Goal: Information Seeking & Learning: Check status

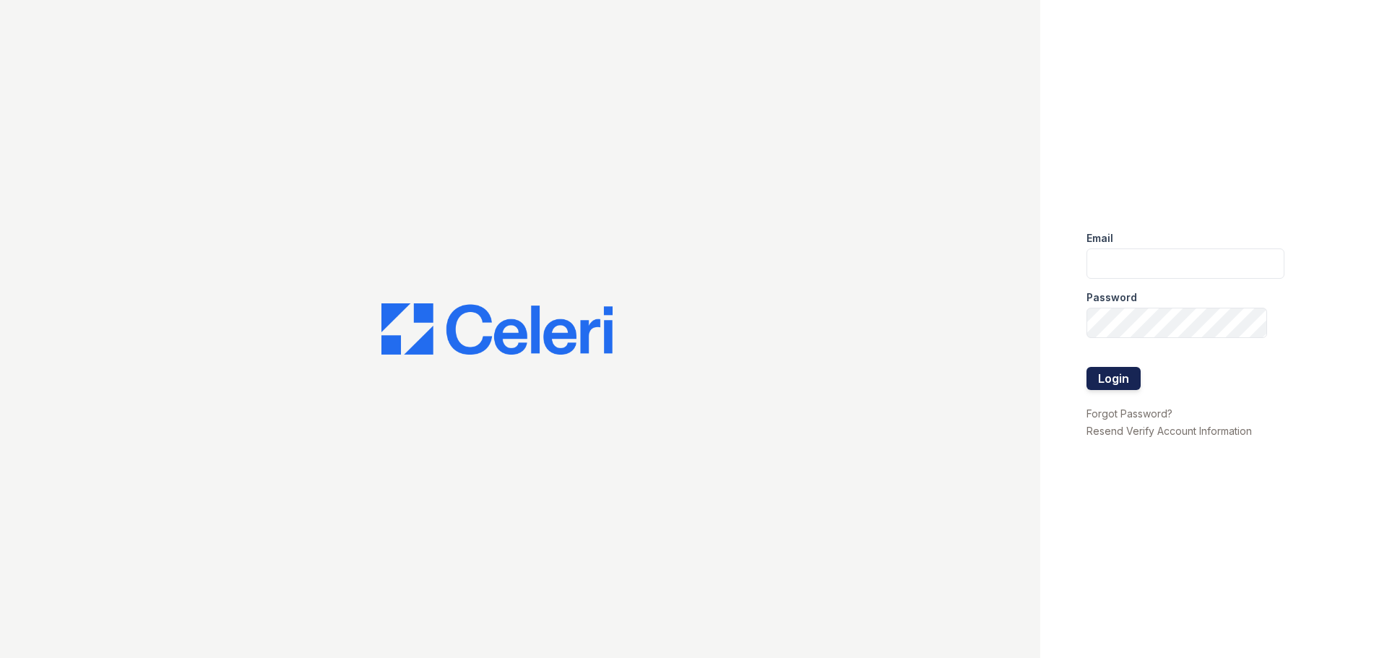
type input "[DOMAIN_NAME][EMAIL_ADDRESS][DOMAIN_NAME]"
click at [1107, 378] on button "Login" at bounding box center [1113, 378] width 54 height 23
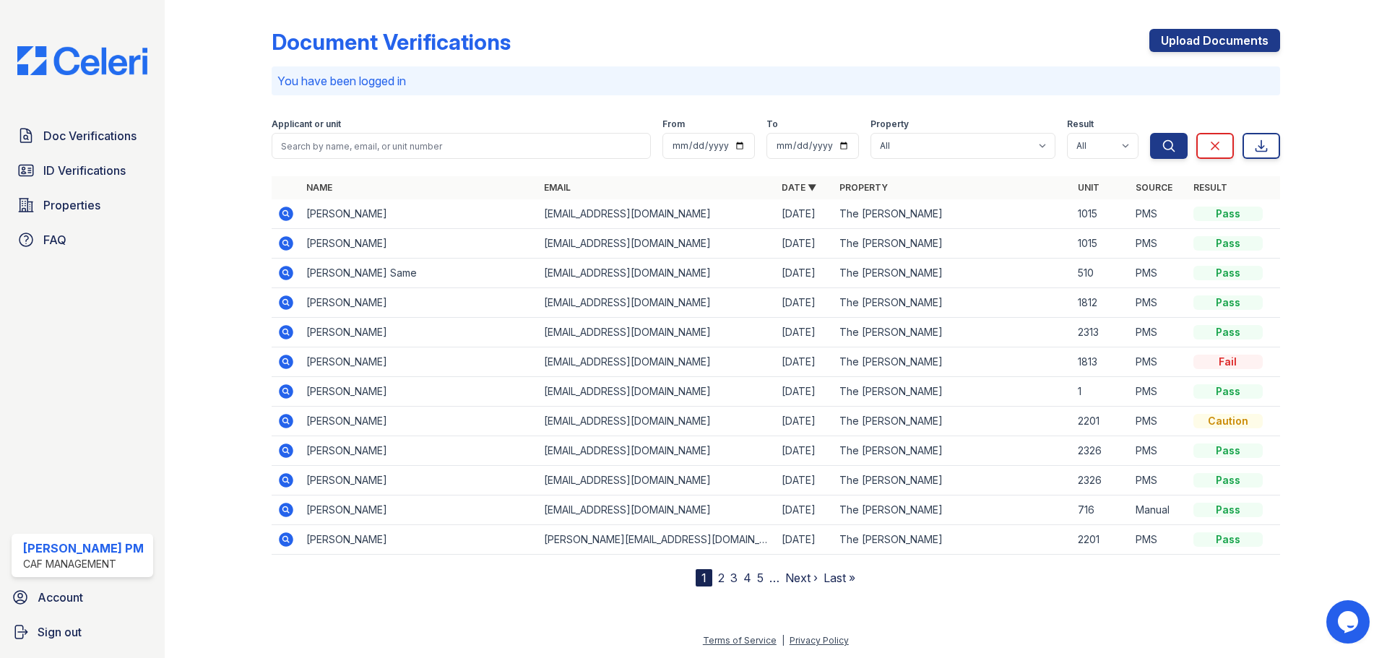
drag, startPoint x: 95, startPoint y: 131, endPoint x: 450, endPoint y: 133, distance: 354.7
click at [95, 131] on span "Doc Verifications" at bounding box center [89, 135] width 93 height 17
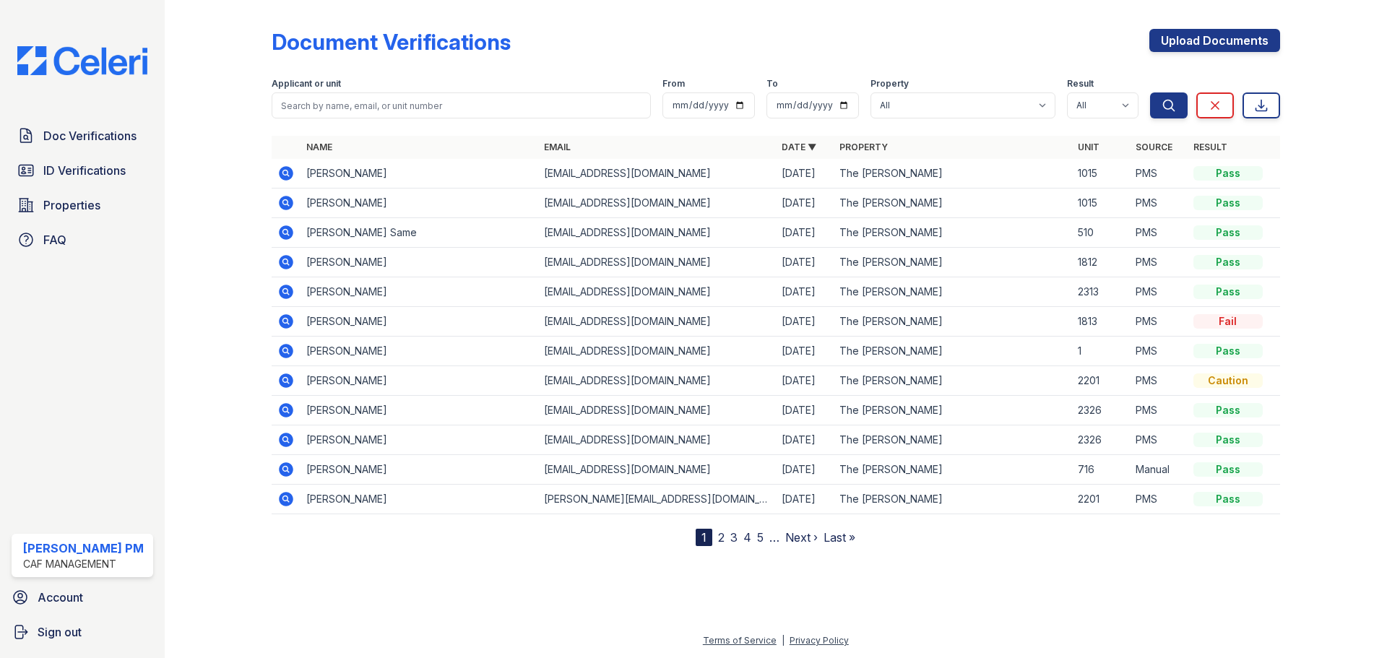
click at [467, 143] on th "Name" at bounding box center [420, 147] width 238 height 23
click at [465, 105] on input "search" at bounding box center [461, 105] width 379 height 26
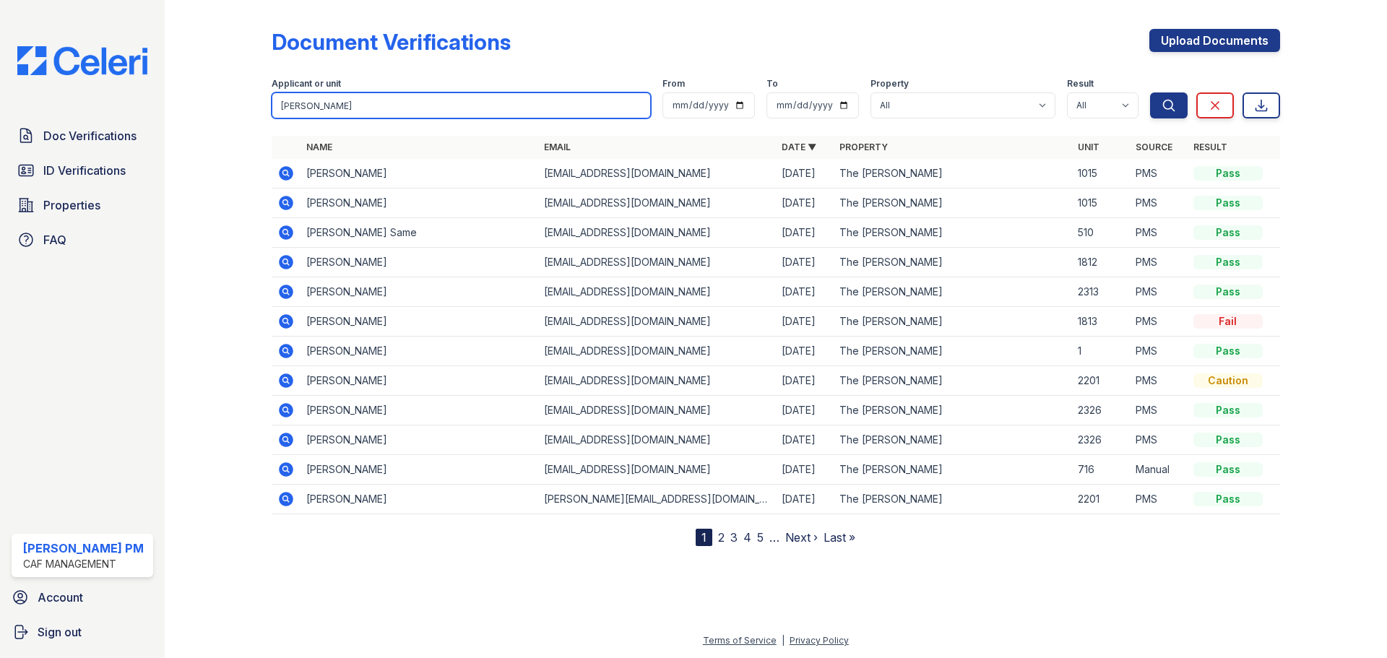
type input "kevin"
click at [1150, 92] on button "Search" at bounding box center [1169, 105] width 38 height 26
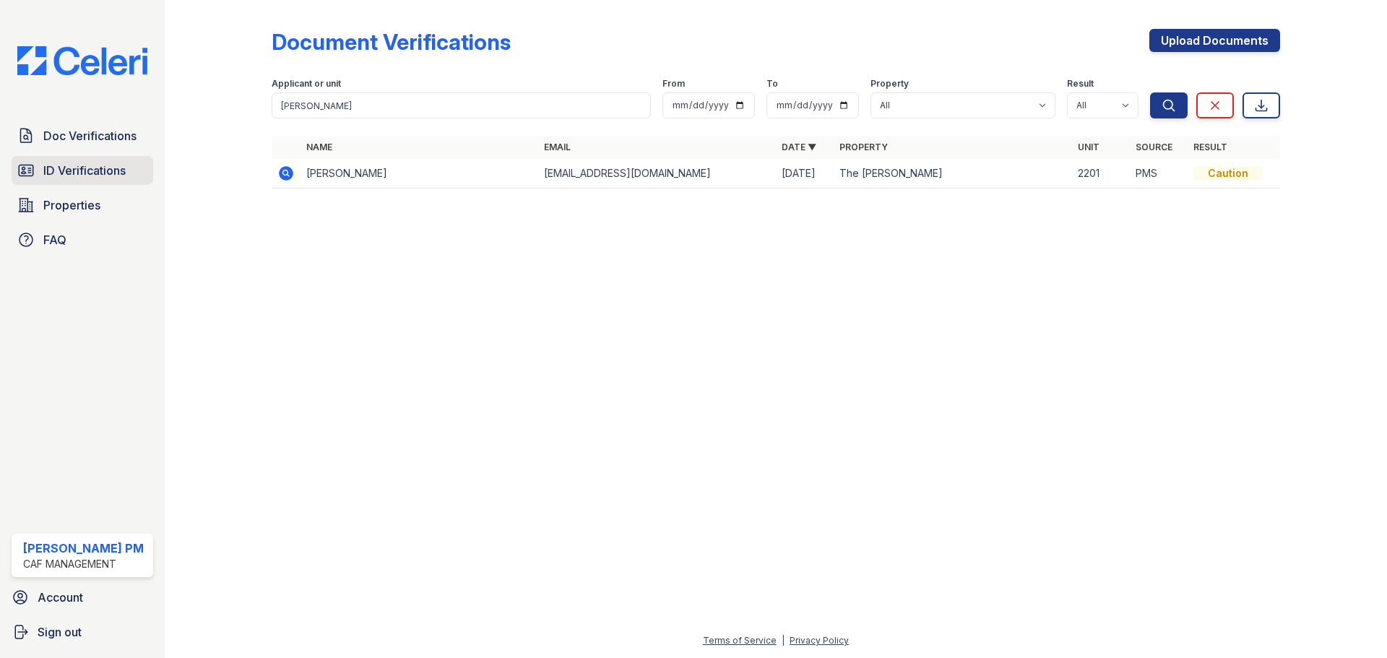
click at [85, 168] on span "ID Verifications" at bounding box center [84, 170] width 82 height 17
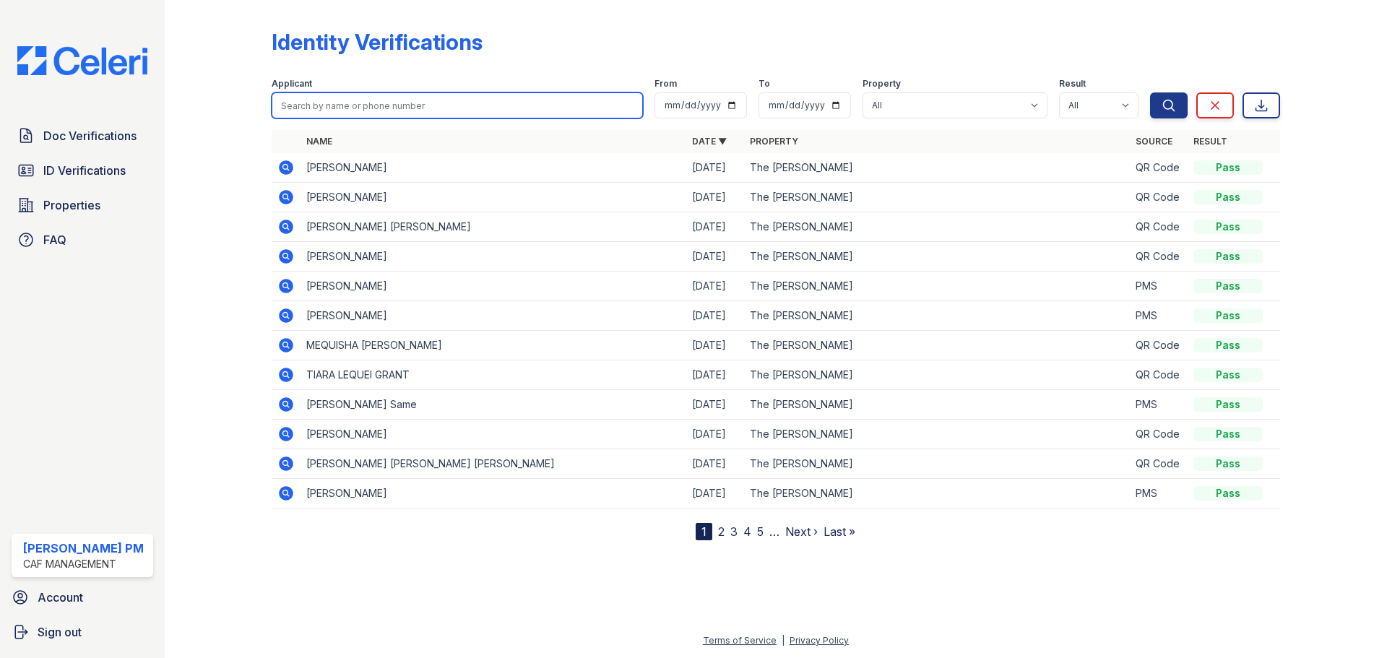
click at [430, 113] on input "search" at bounding box center [457, 105] width 371 height 26
type input "kevin"
click at [1150, 92] on button "Search" at bounding box center [1169, 105] width 38 height 26
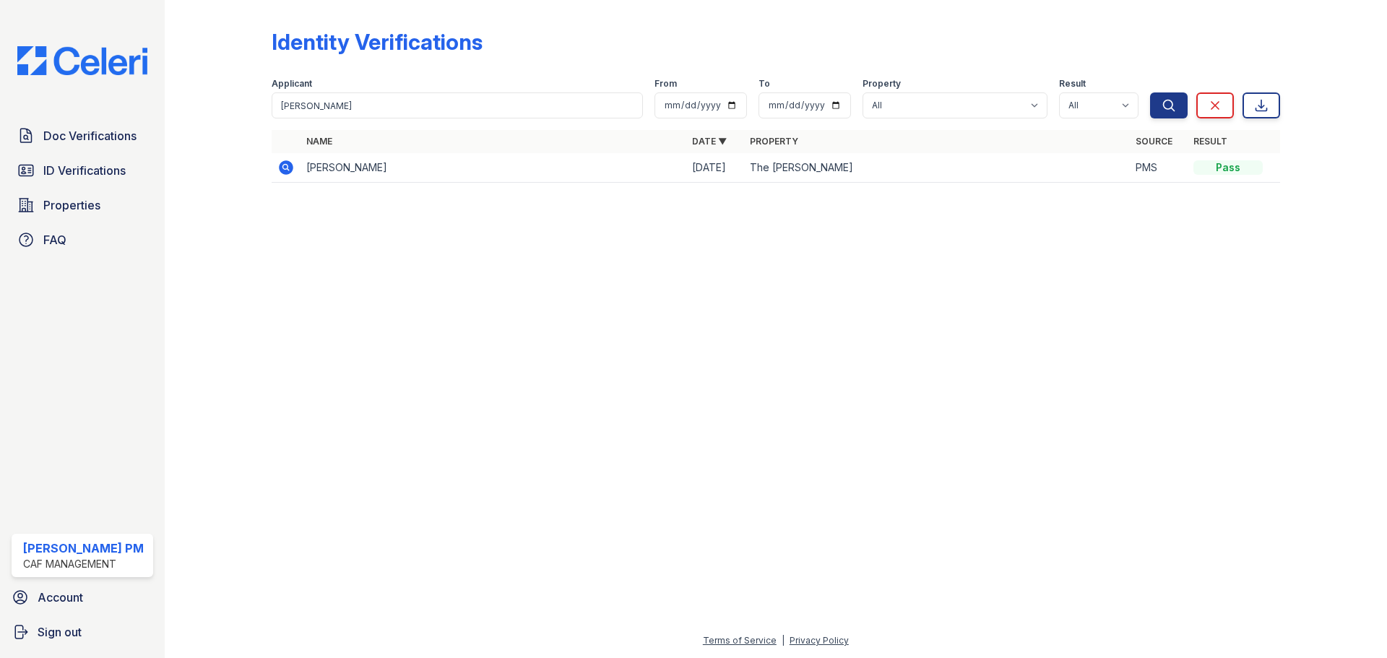
click at [282, 167] on icon at bounding box center [286, 167] width 14 height 14
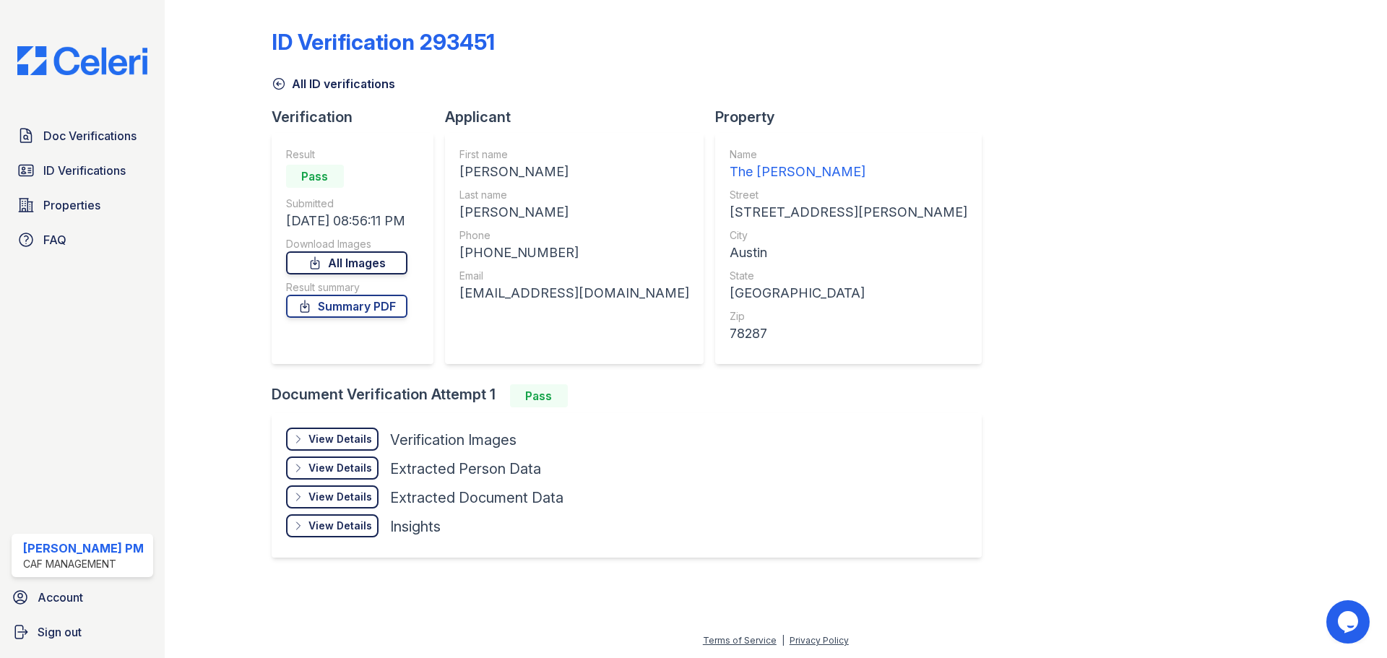
click at [345, 264] on link "All Images" at bounding box center [346, 262] width 121 height 23
click at [337, 436] on div "View Details" at bounding box center [340, 439] width 64 height 14
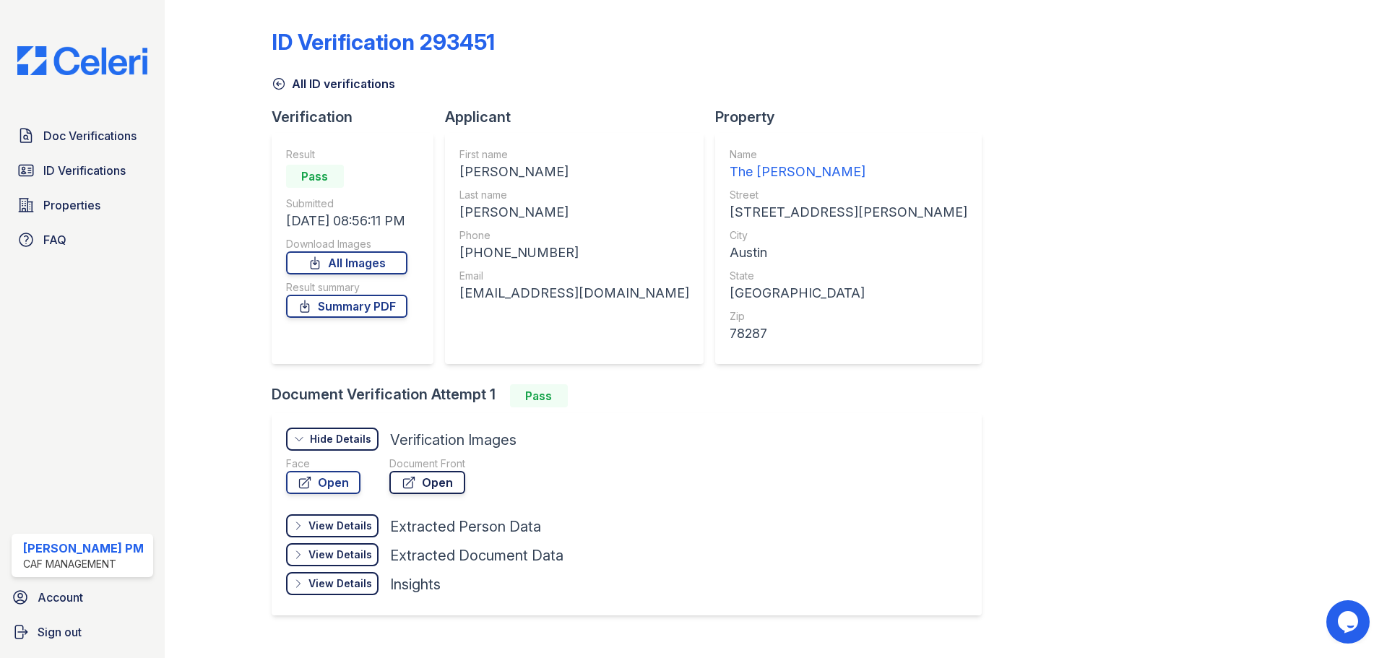
click at [441, 477] on link "Open" at bounding box center [427, 482] width 76 height 23
click at [53, 134] on span "Doc Verifications" at bounding box center [89, 135] width 93 height 17
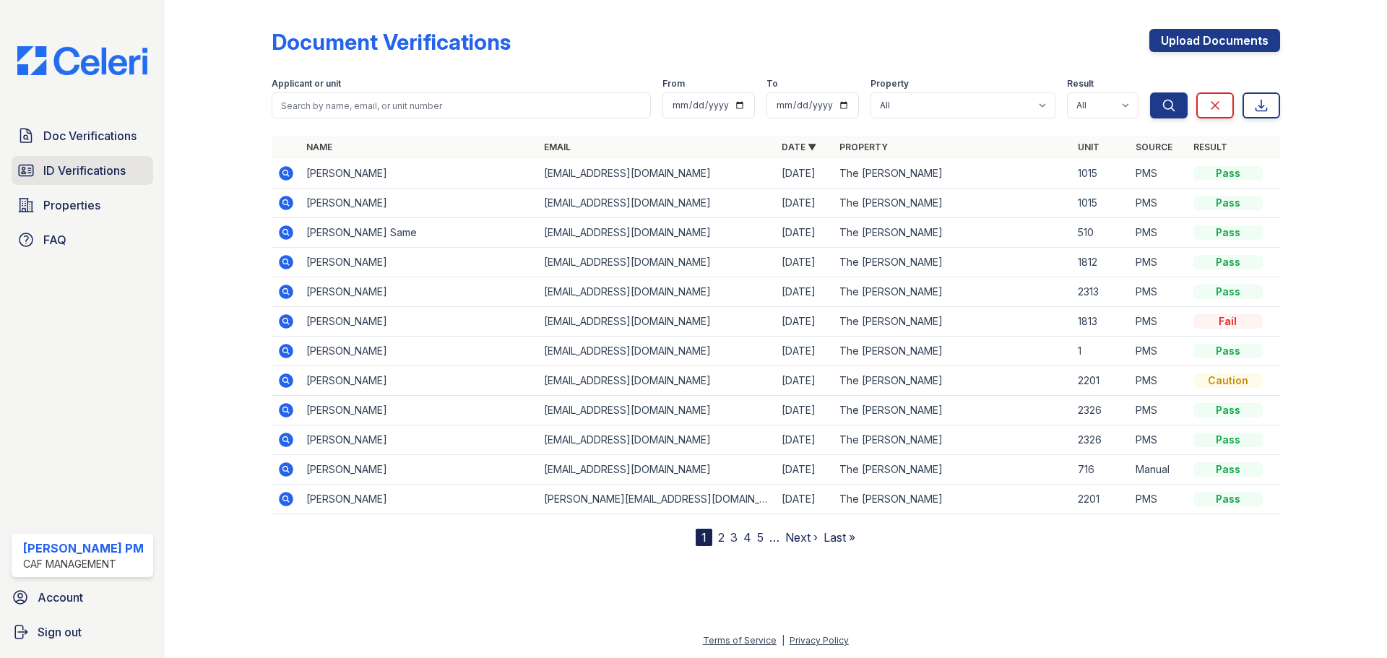
click at [87, 171] on span "ID Verifications" at bounding box center [84, 170] width 82 height 17
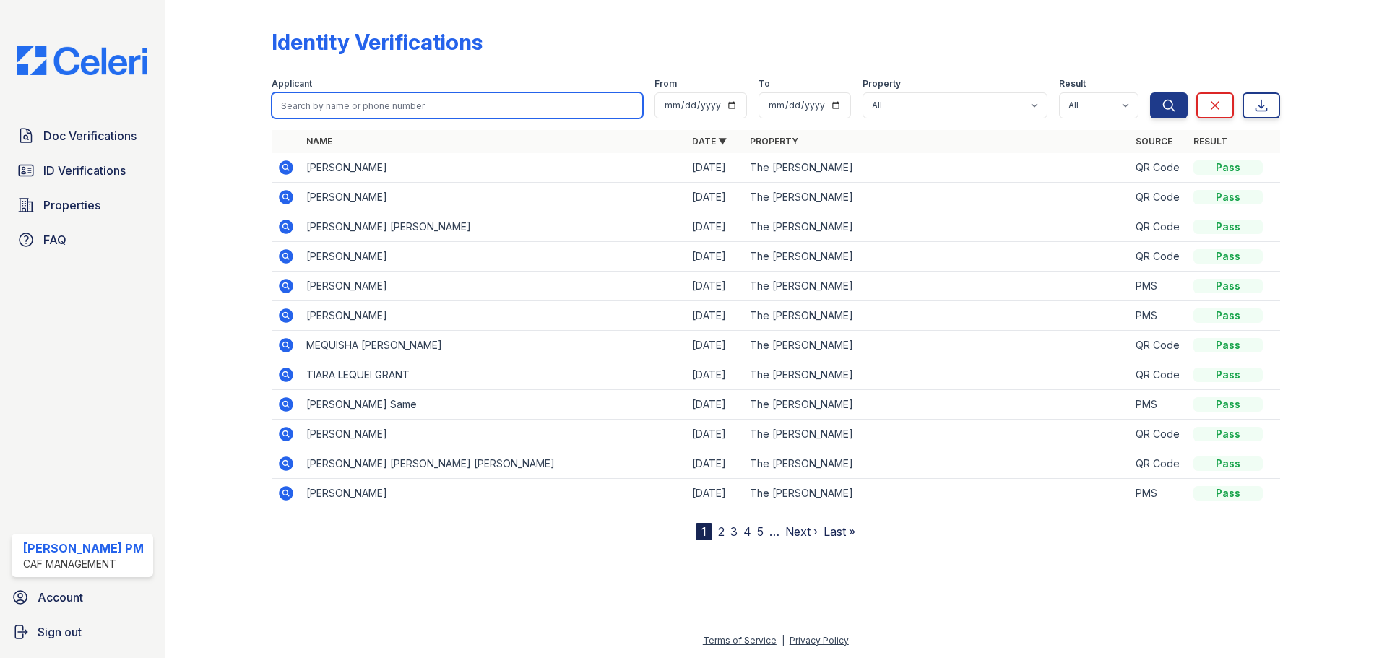
click at [373, 102] on input "search" at bounding box center [457, 105] width 371 height 26
type input "miramon"
click at [1150, 92] on button "Search" at bounding box center [1169, 105] width 38 height 26
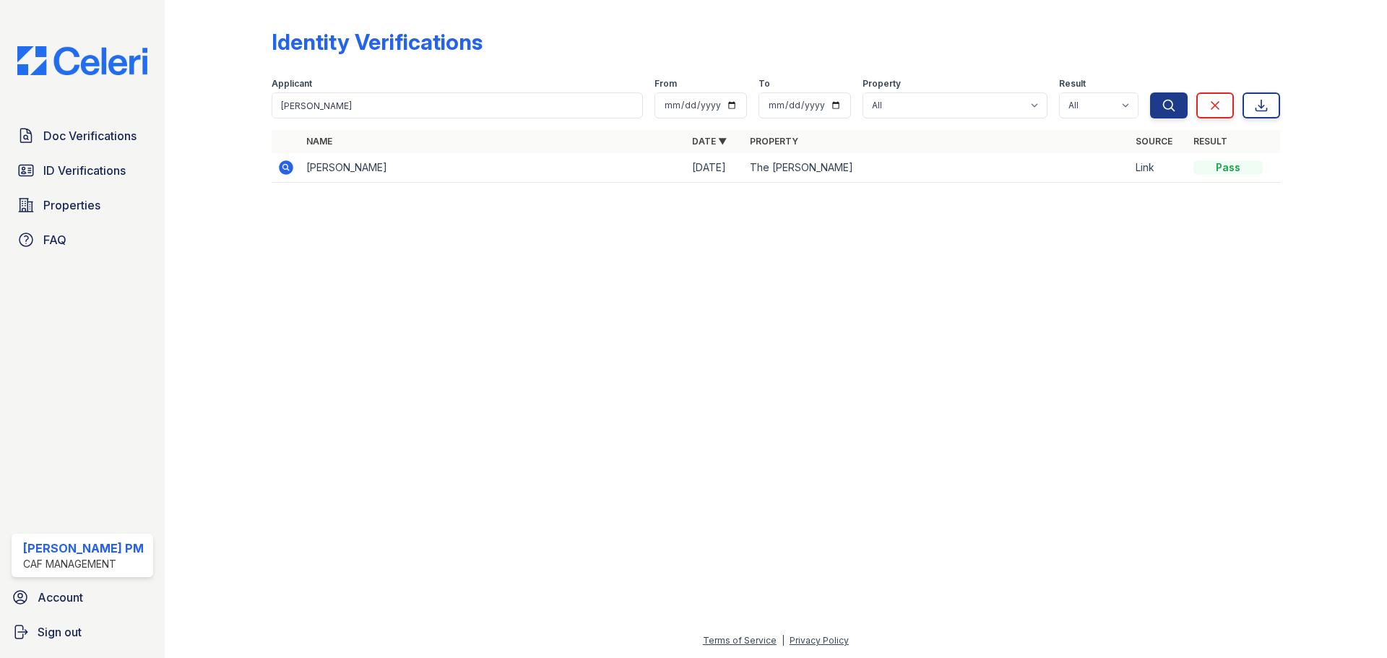
click at [286, 168] on icon at bounding box center [285, 167] width 4 height 4
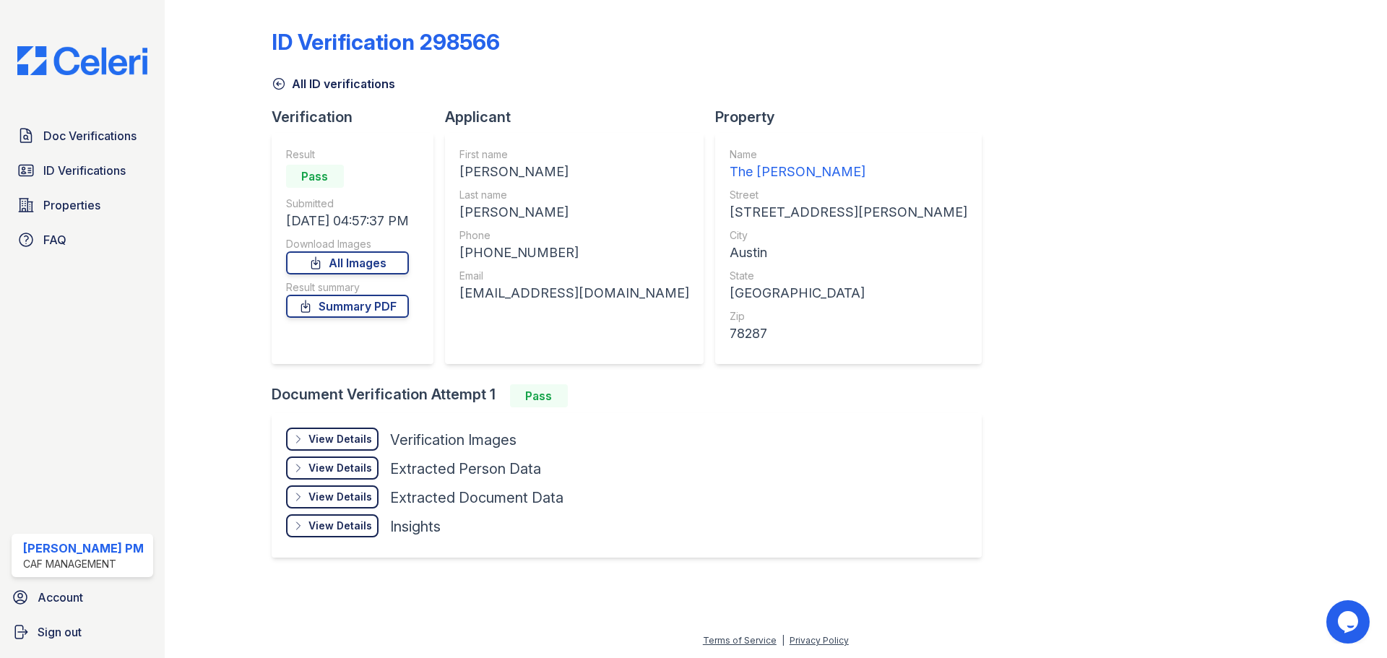
click at [352, 438] on div "View Details" at bounding box center [340, 439] width 64 height 14
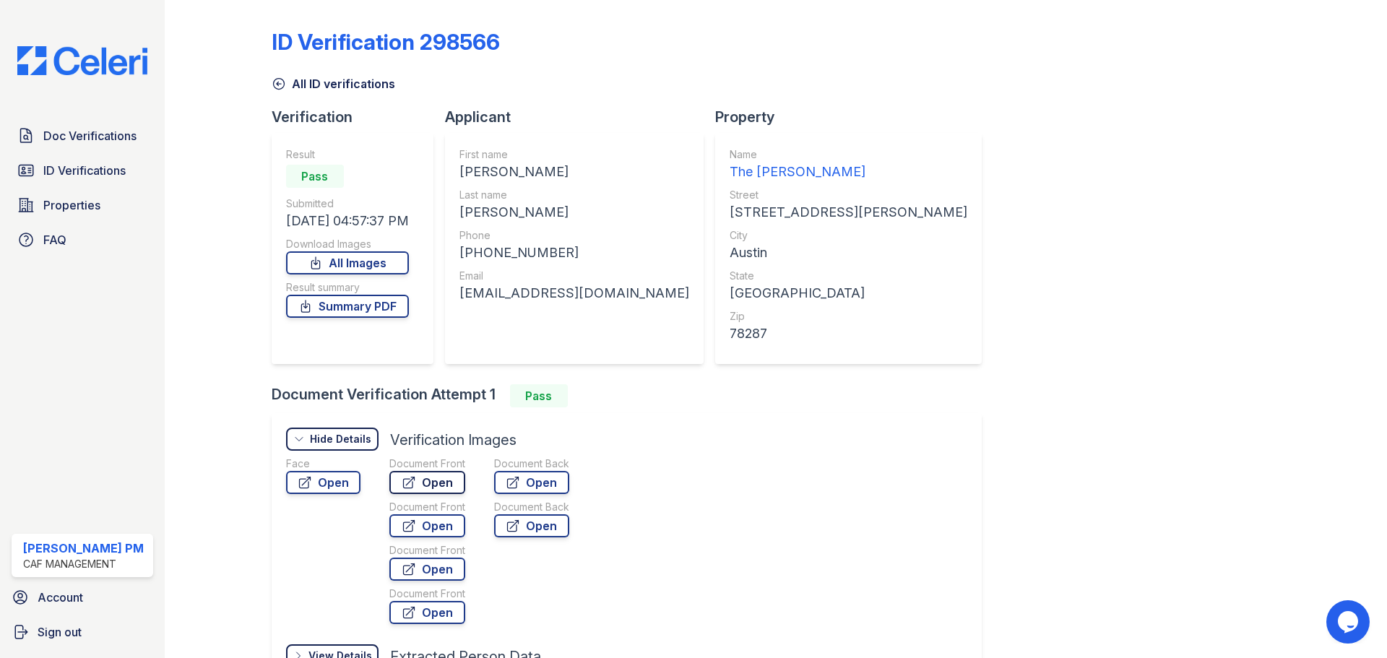
click at [425, 480] on link "Open" at bounding box center [427, 482] width 76 height 23
click at [65, 139] on span "Doc Verifications" at bounding box center [89, 135] width 93 height 17
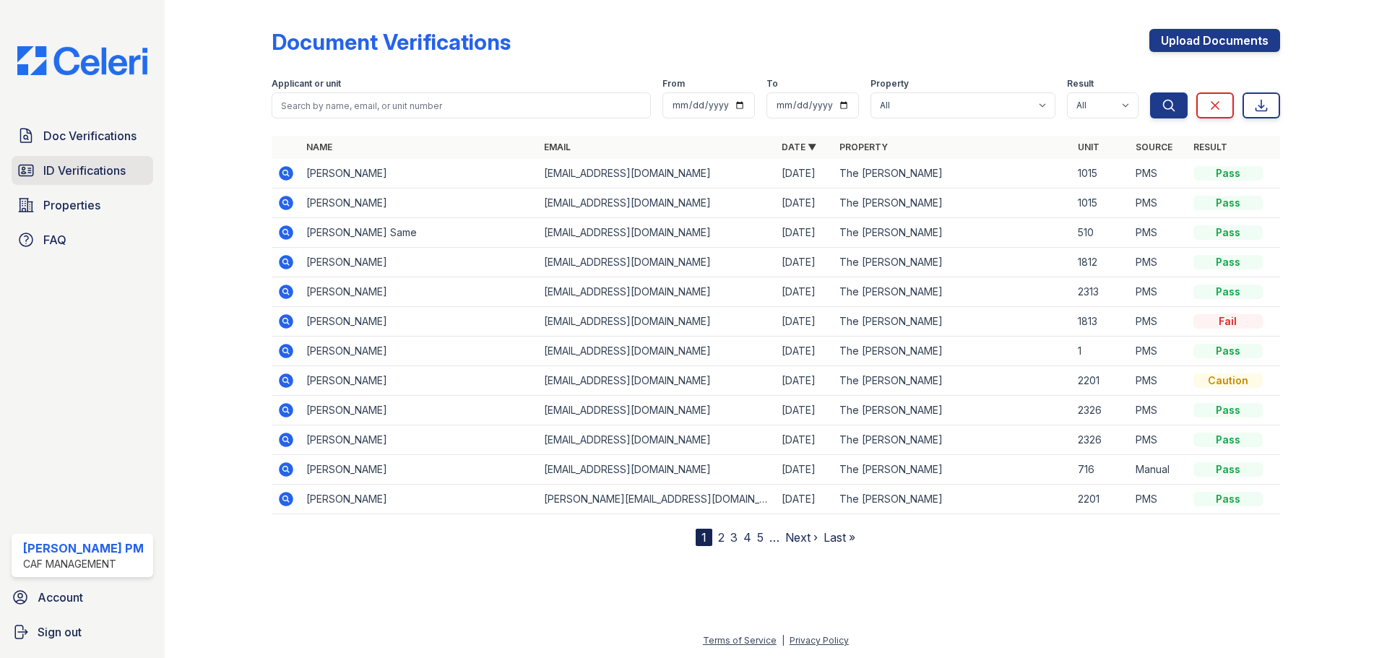
click at [75, 172] on span "ID Verifications" at bounding box center [84, 170] width 82 height 17
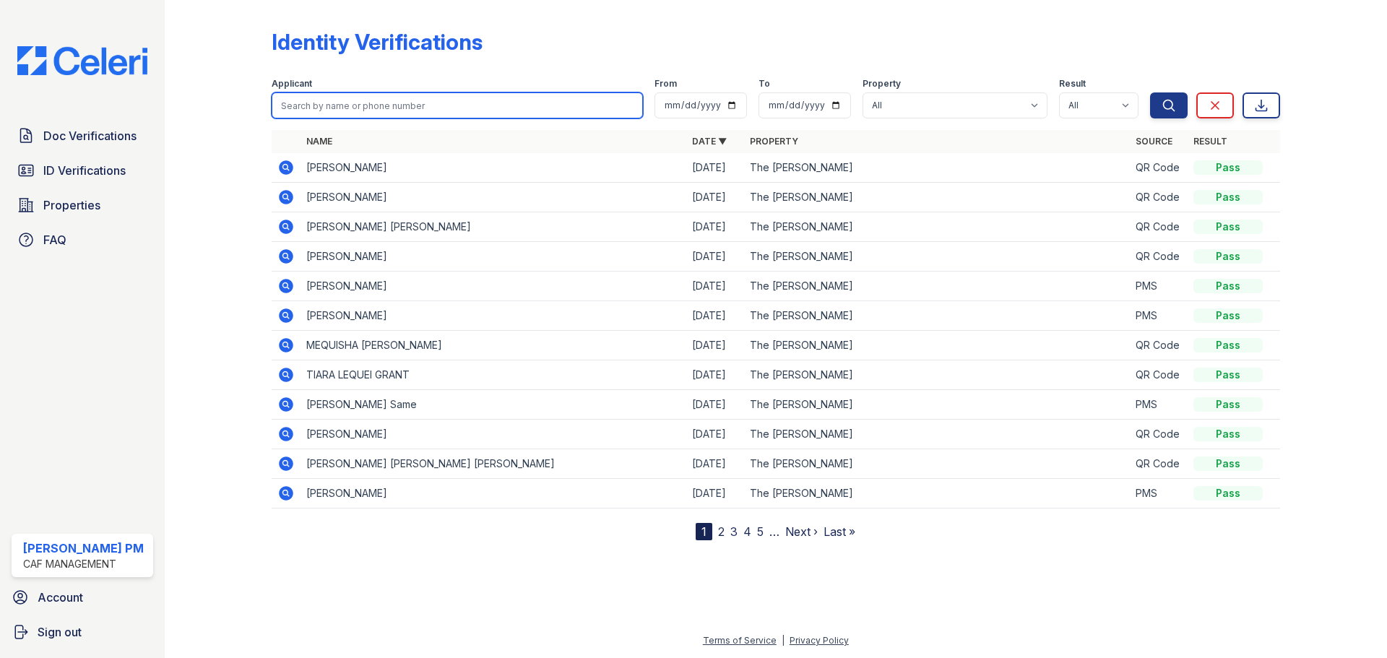
click at [466, 107] on input "search" at bounding box center [457, 105] width 371 height 26
type input "eldris"
click at [1150, 92] on button "Search" at bounding box center [1169, 105] width 38 height 26
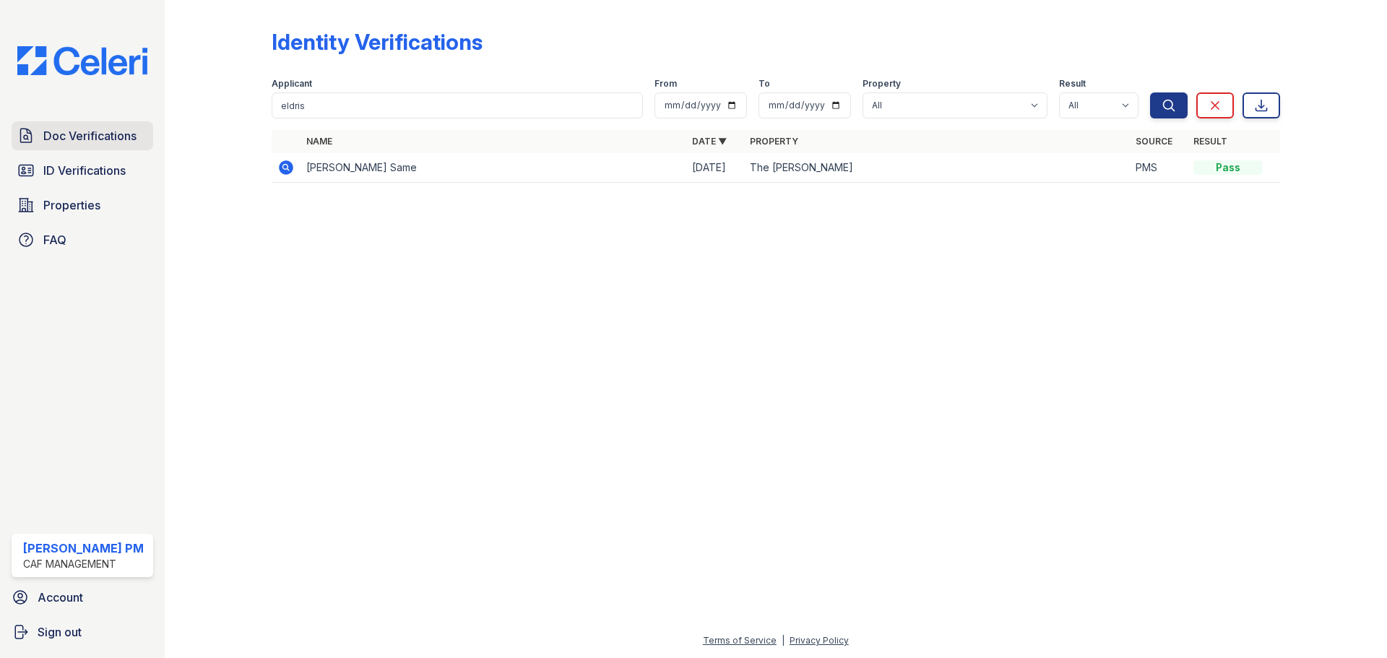
click at [88, 131] on span "Doc Verifications" at bounding box center [89, 135] width 93 height 17
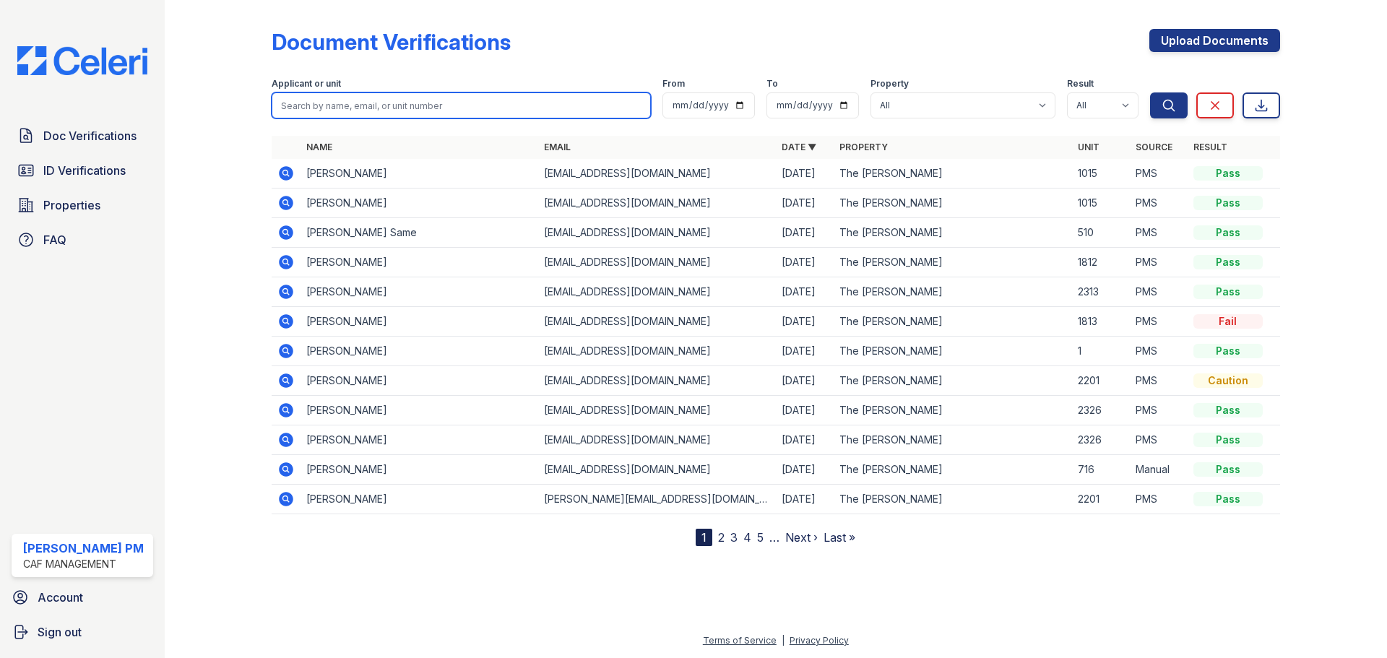
click at [363, 105] on input "search" at bounding box center [461, 105] width 379 height 26
type input "eldris"
click at [1150, 92] on button "Search" at bounding box center [1169, 105] width 38 height 26
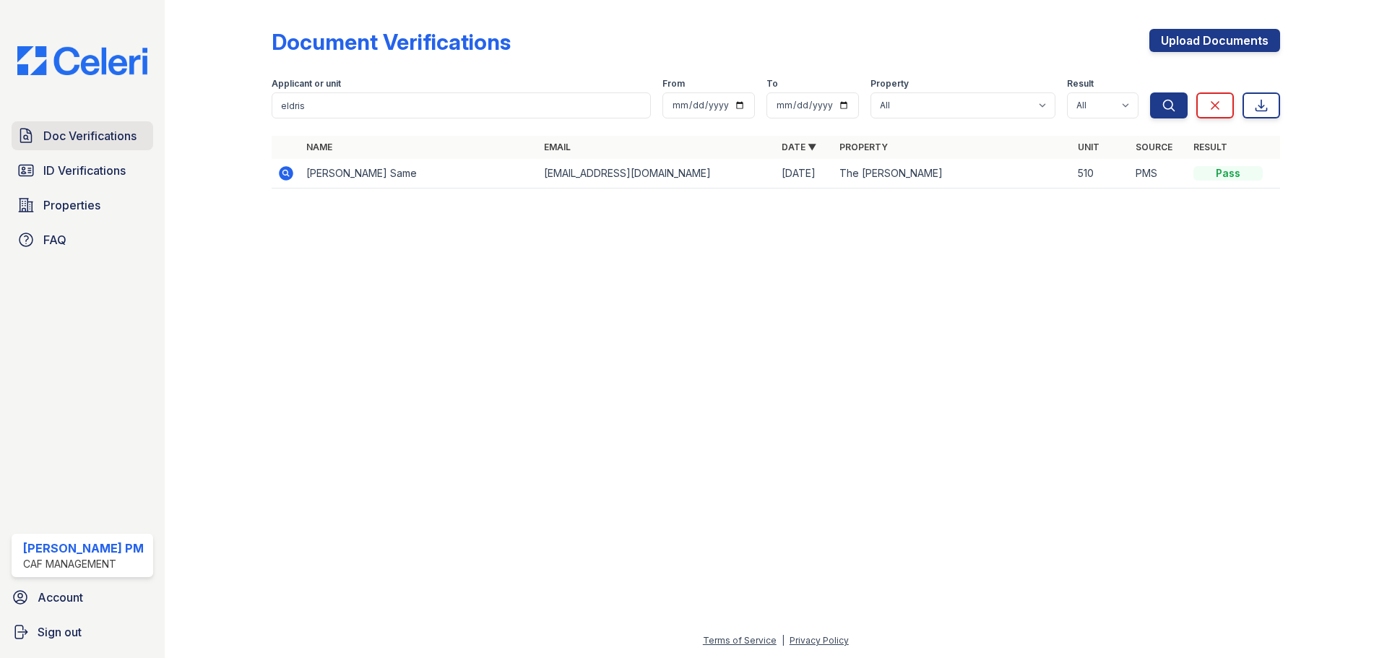
click at [93, 137] on span "Doc Verifications" at bounding box center [89, 135] width 93 height 17
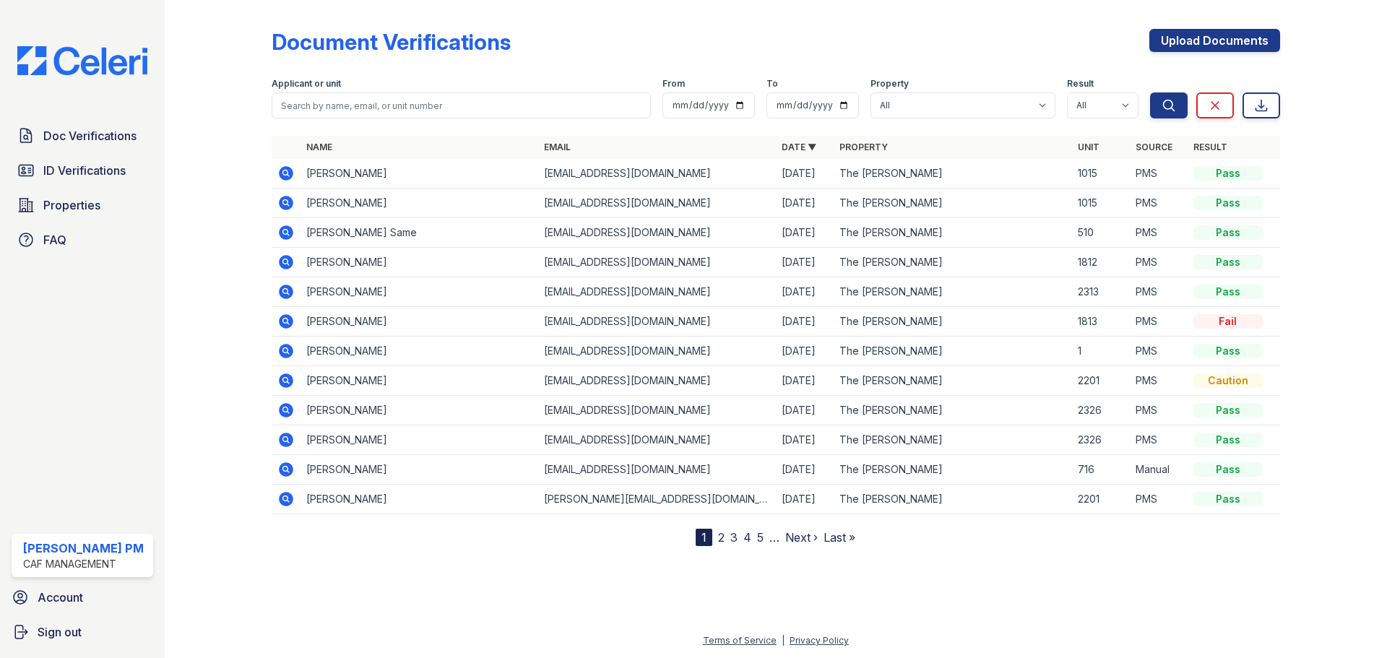
click at [283, 233] on icon at bounding box center [285, 232] width 17 height 17
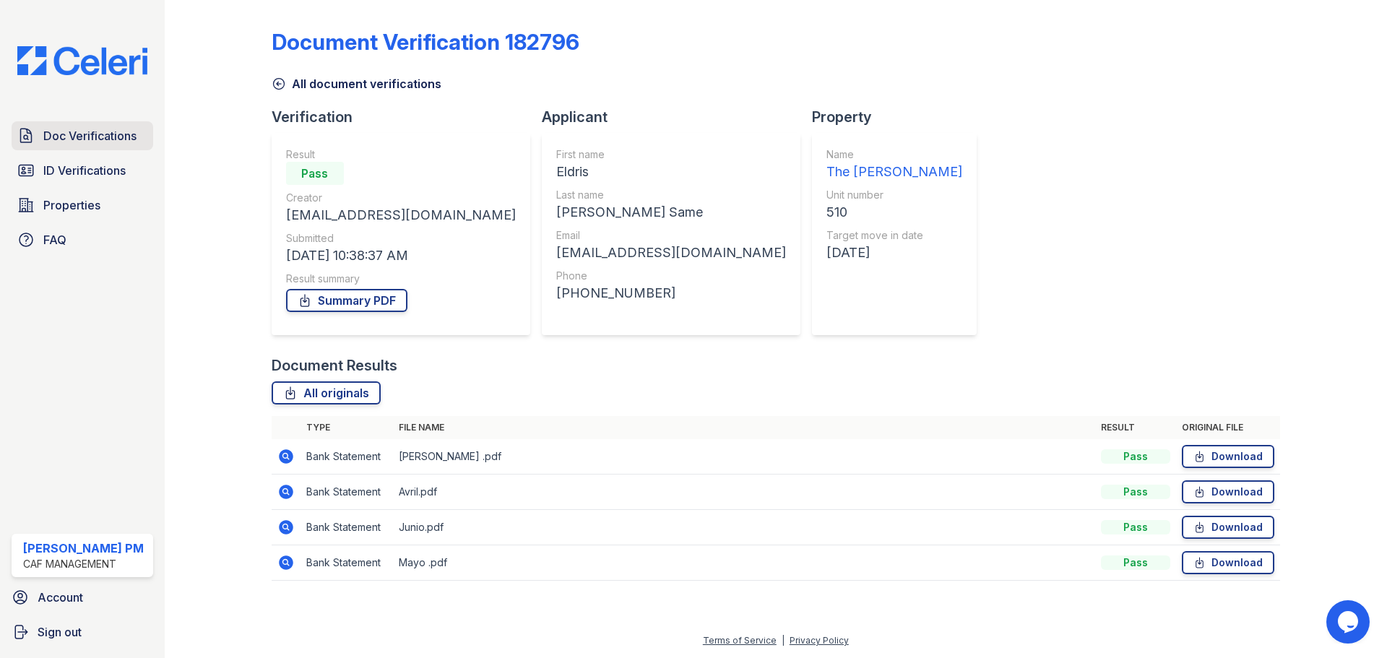
click at [71, 131] on span "Doc Verifications" at bounding box center [89, 135] width 93 height 17
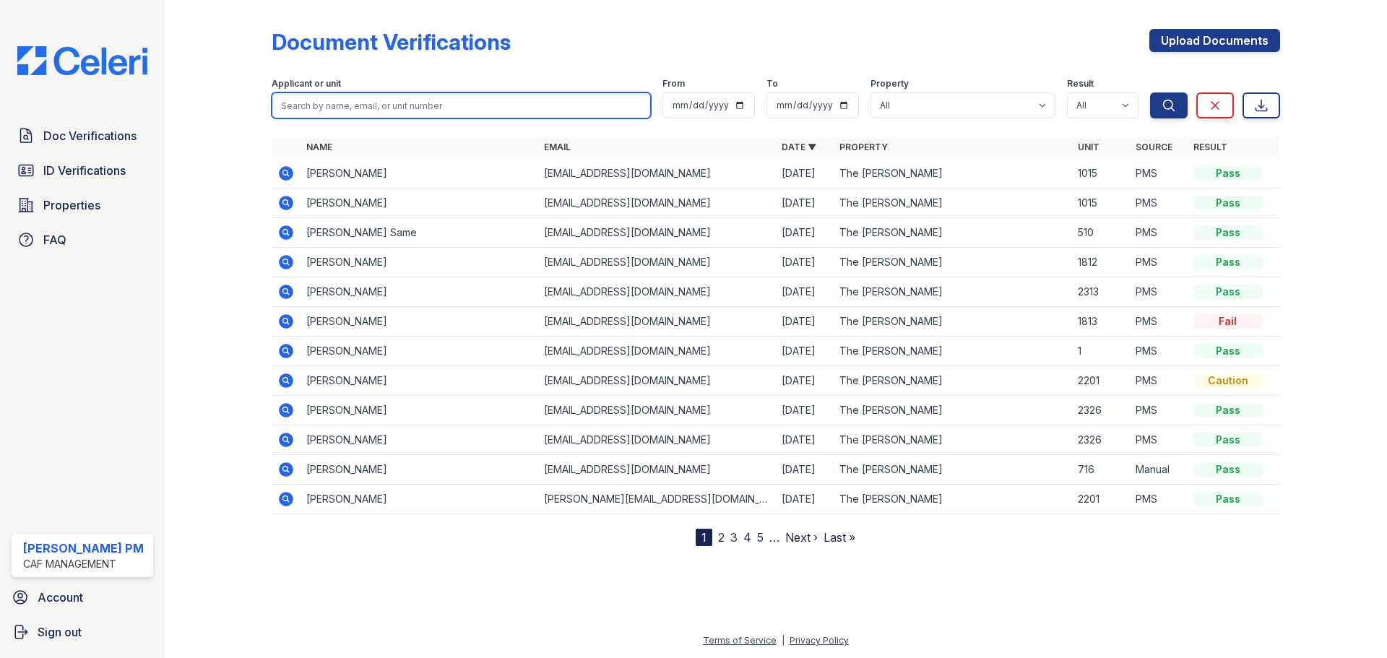
click at [380, 104] on input "search" at bounding box center [461, 105] width 379 height 26
type input "[PERSON_NAME]"
click at [1150, 92] on button "Search" at bounding box center [1169, 105] width 38 height 26
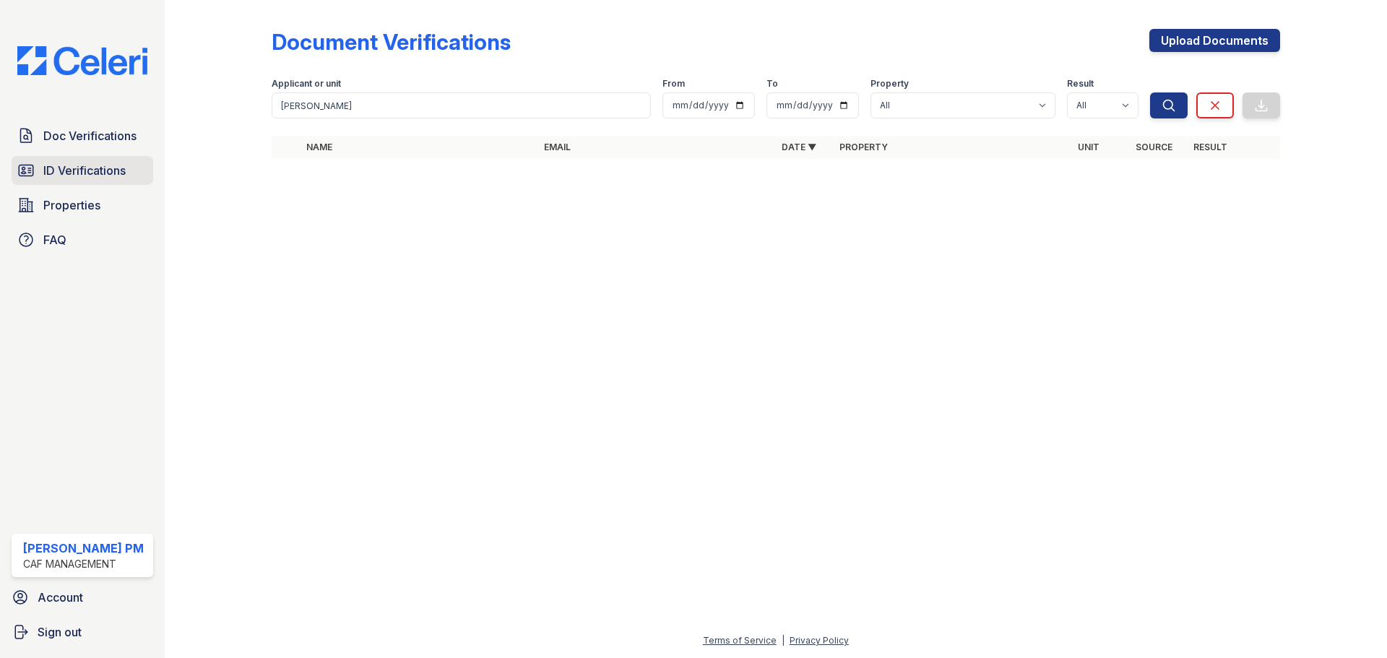
click at [108, 167] on span "ID Verifications" at bounding box center [84, 170] width 82 height 17
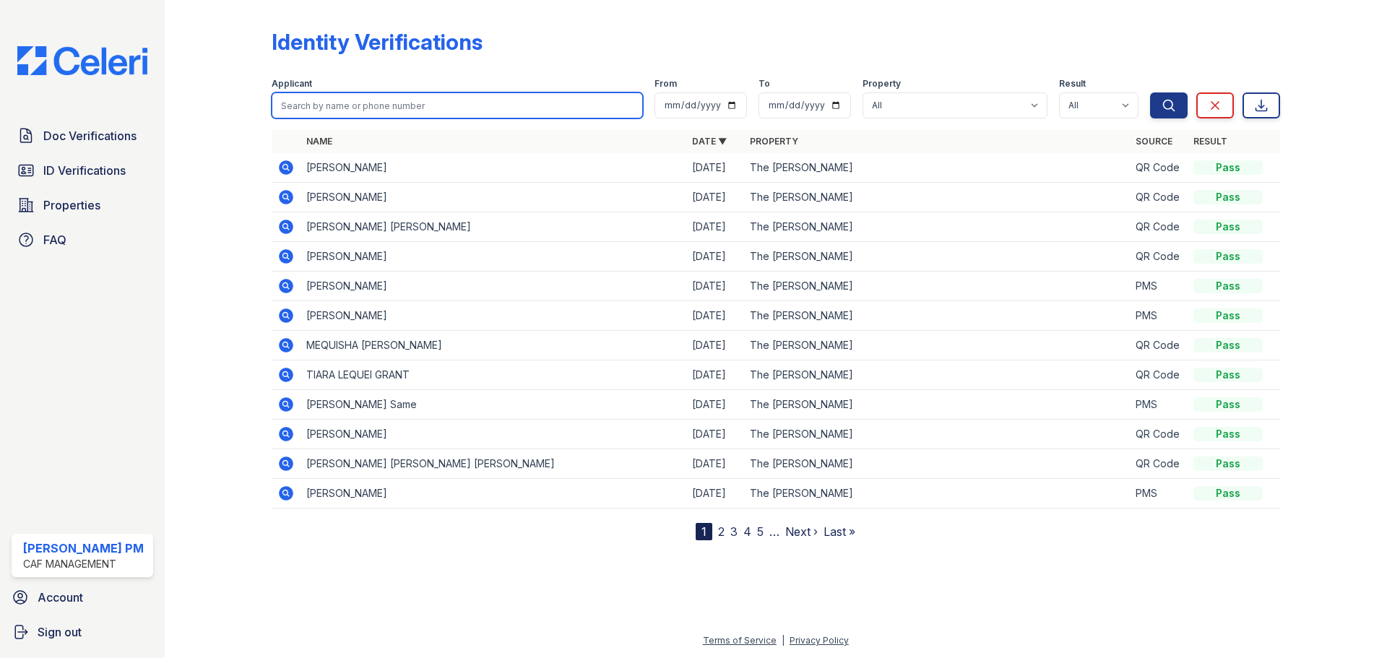
click at [407, 105] on input "search" at bounding box center [457, 105] width 371 height 26
type input "[PERSON_NAME]"
click at [1150, 92] on button "Search" at bounding box center [1169, 105] width 38 height 26
